Goal: Task Accomplishment & Management: Use online tool/utility

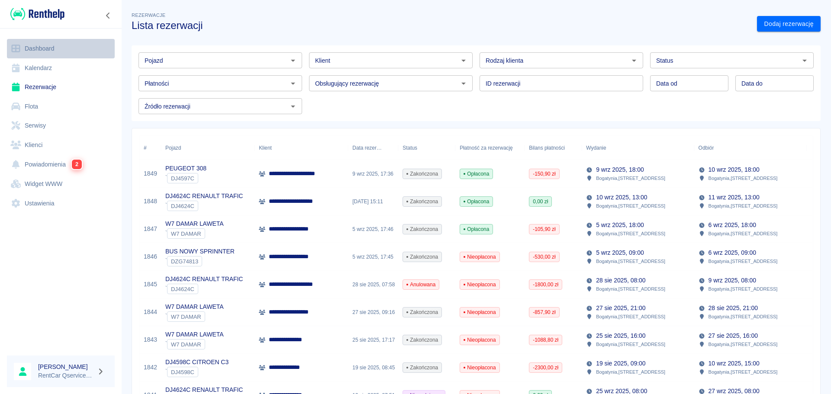
click at [36, 52] on link "Dashboard" at bounding box center [61, 48] width 108 height 19
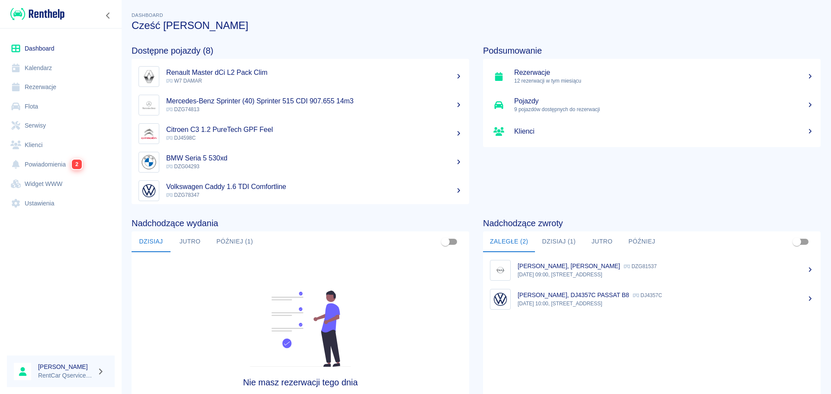
click at [556, 241] on button "Dzisiaj (1)" at bounding box center [559, 242] width 48 height 21
click at [565, 272] on p "08:00, [STREET_ADDRESS]" at bounding box center [666, 275] width 296 height 8
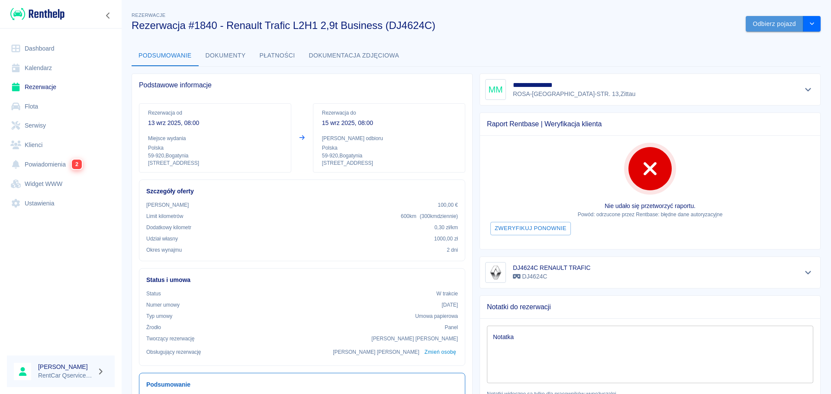
click at [773, 27] on button "Odbierz pojazd" at bounding box center [775, 24] width 58 height 16
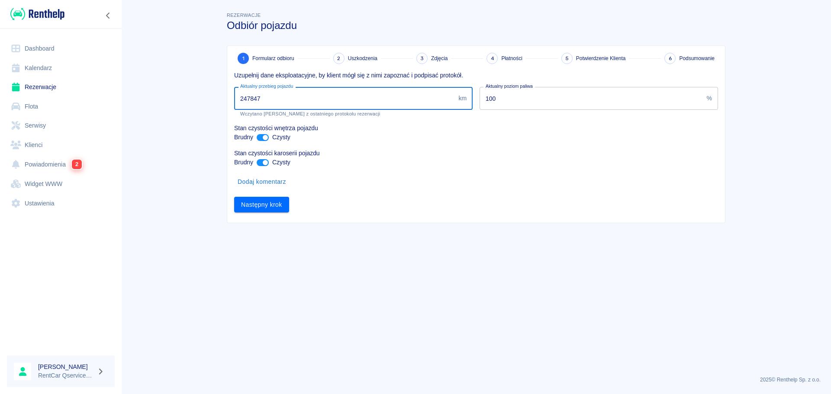
click at [369, 100] on input "247847" at bounding box center [344, 98] width 221 height 23
type input "249331"
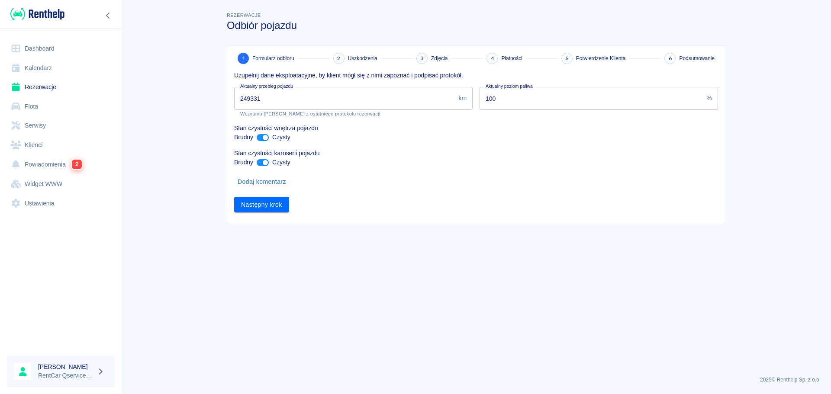
click at [372, 200] on div "Następny krok" at bounding box center [472, 201] width 491 height 23
click at [252, 209] on button "Następny krok" at bounding box center [261, 205] width 55 height 16
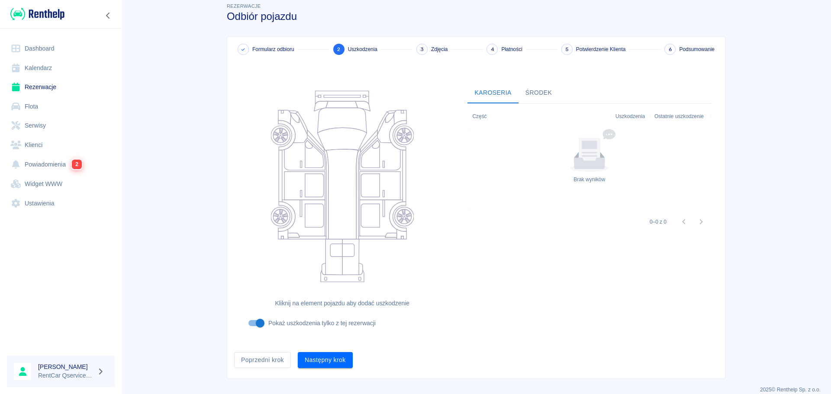
scroll to position [19, 0]
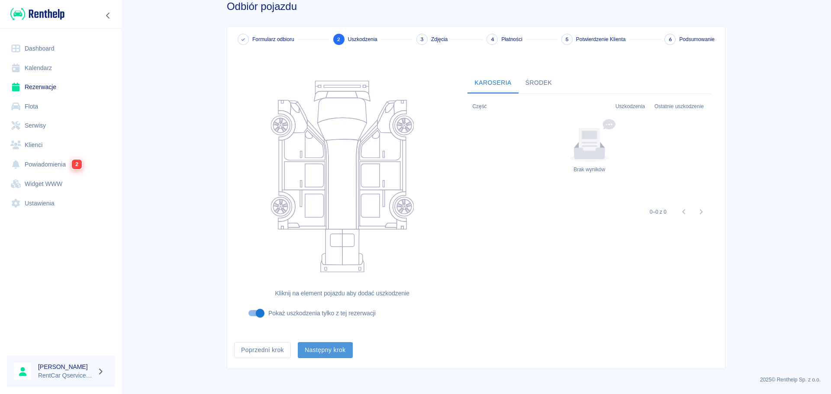
click at [325, 344] on button "Następny krok" at bounding box center [325, 350] width 55 height 16
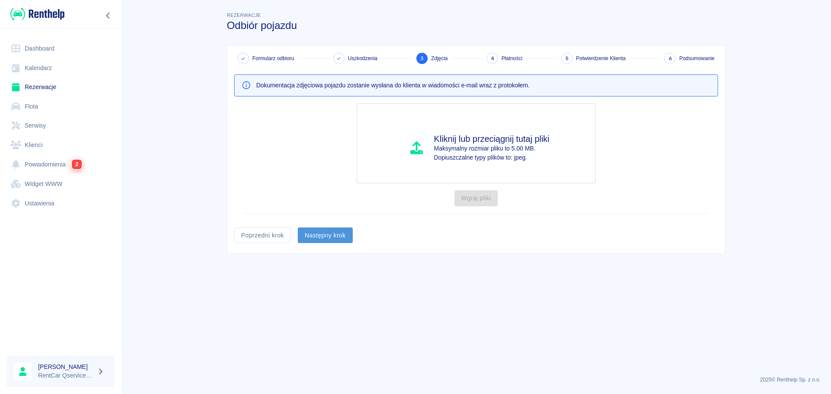
click at [349, 231] on button "Następny krok" at bounding box center [325, 236] width 55 height 16
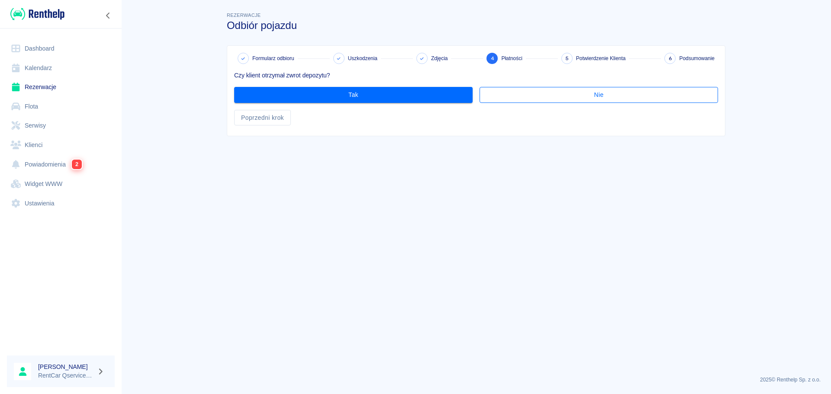
click at [528, 93] on button "Nie" at bounding box center [598, 95] width 238 height 16
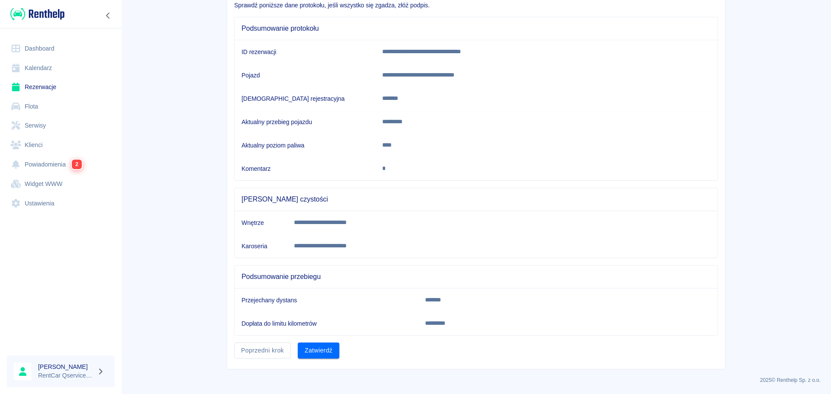
scroll to position [71, 0]
click at [318, 351] on button "Zatwierdź" at bounding box center [319, 350] width 42 height 16
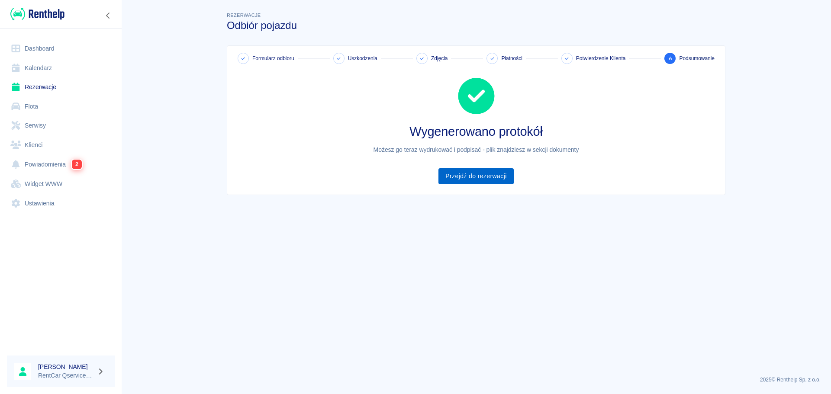
click at [469, 177] on link "Przejdź do rezerwacji" at bounding box center [475, 176] width 75 height 16
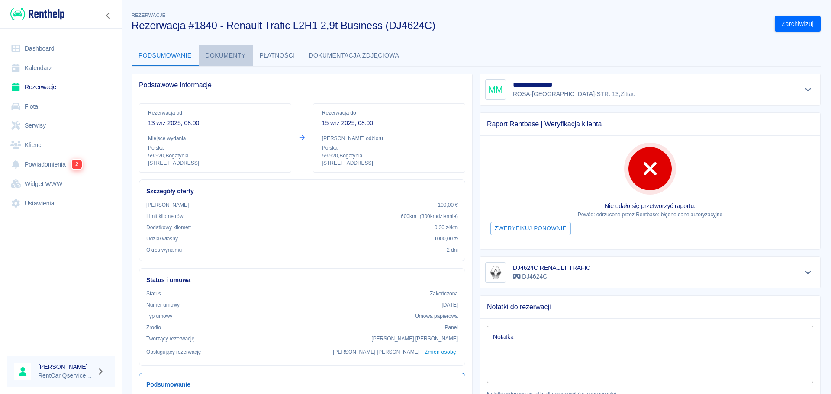
click at [231, 53] on button "Dokumenty" at bounding box center [226, 55] width 54 height 21
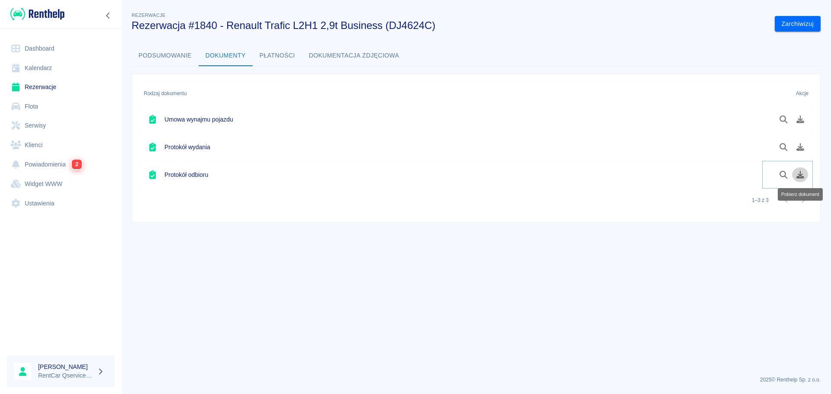
click at [799, 177] on icon "Pobierz dokument" at bounding box center [800, 175] width 8 height 8
